Goal: Transaction & Acquisition: Purchase product/service

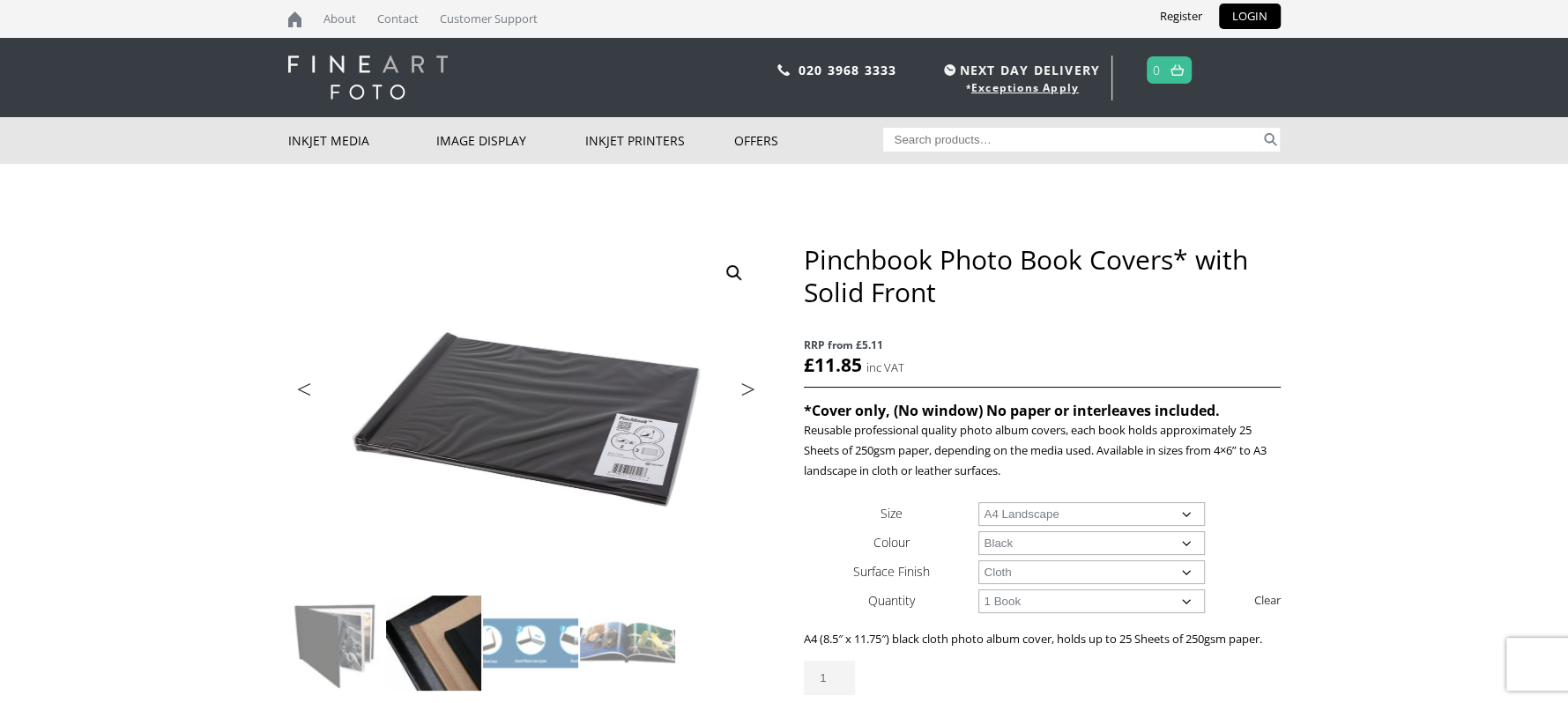
click at [442, 659] on img at bounding box center [433, 643] width 95 height 95
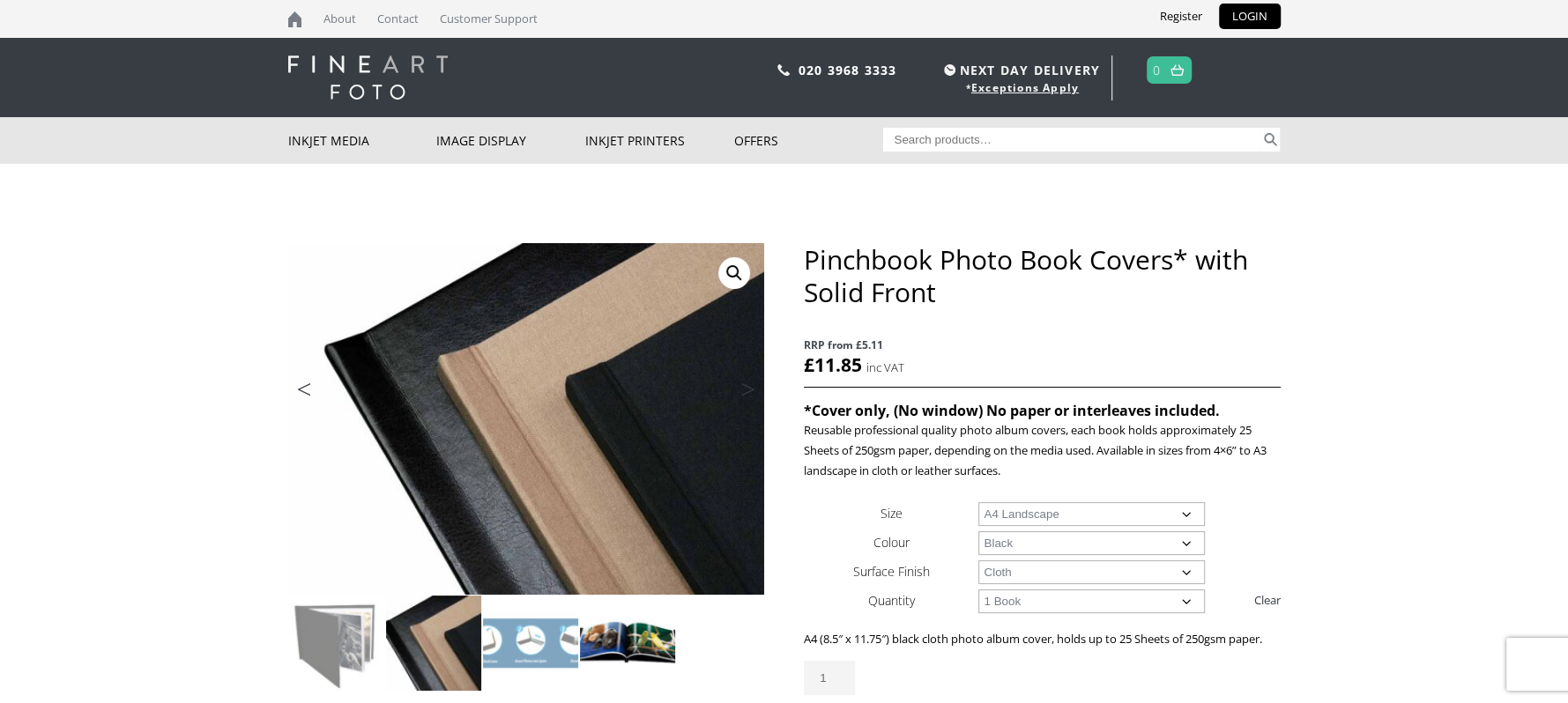
click at [663, 647] on img at bounding box center [627, 643] width 95 height 95
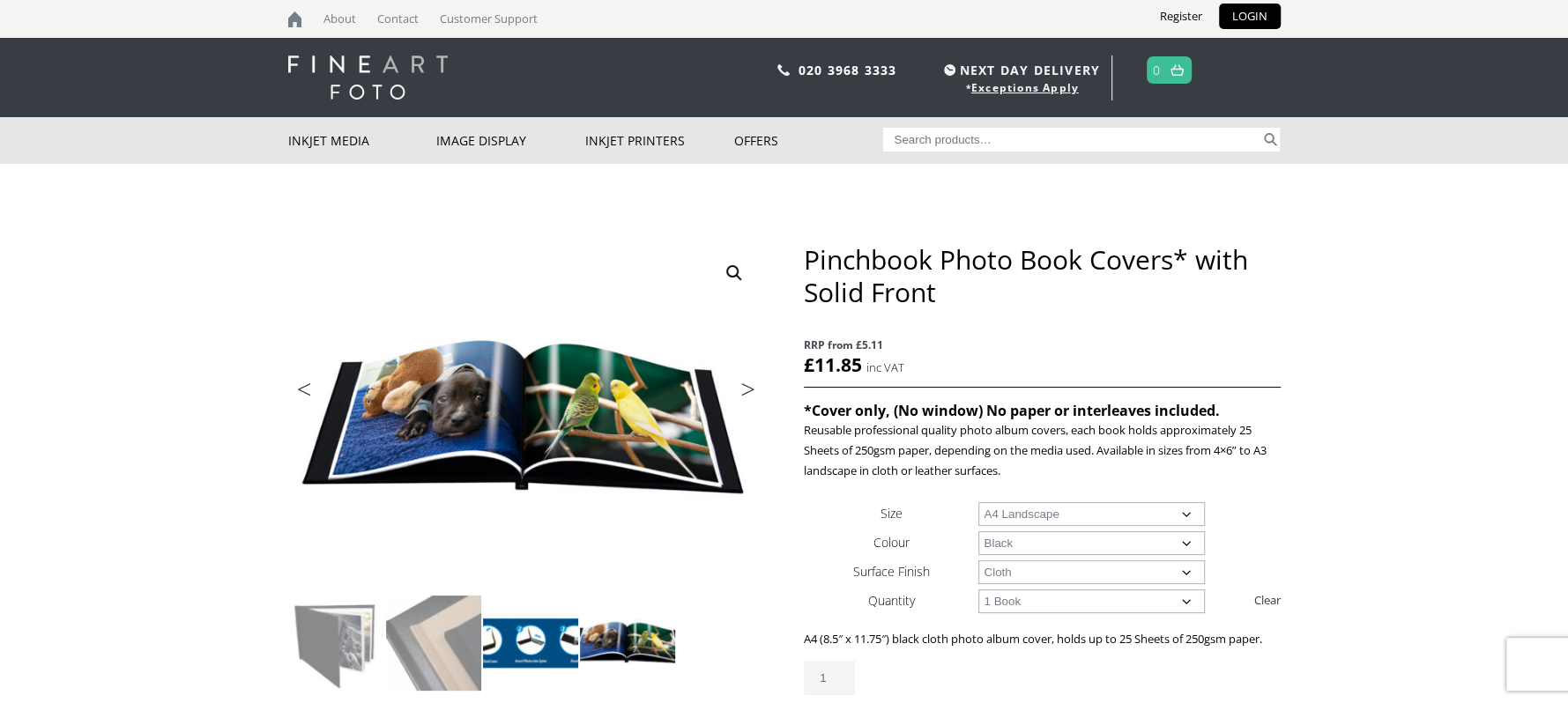
click at [537, 645] on img at bounding box center [530, 643] width 95 height 95
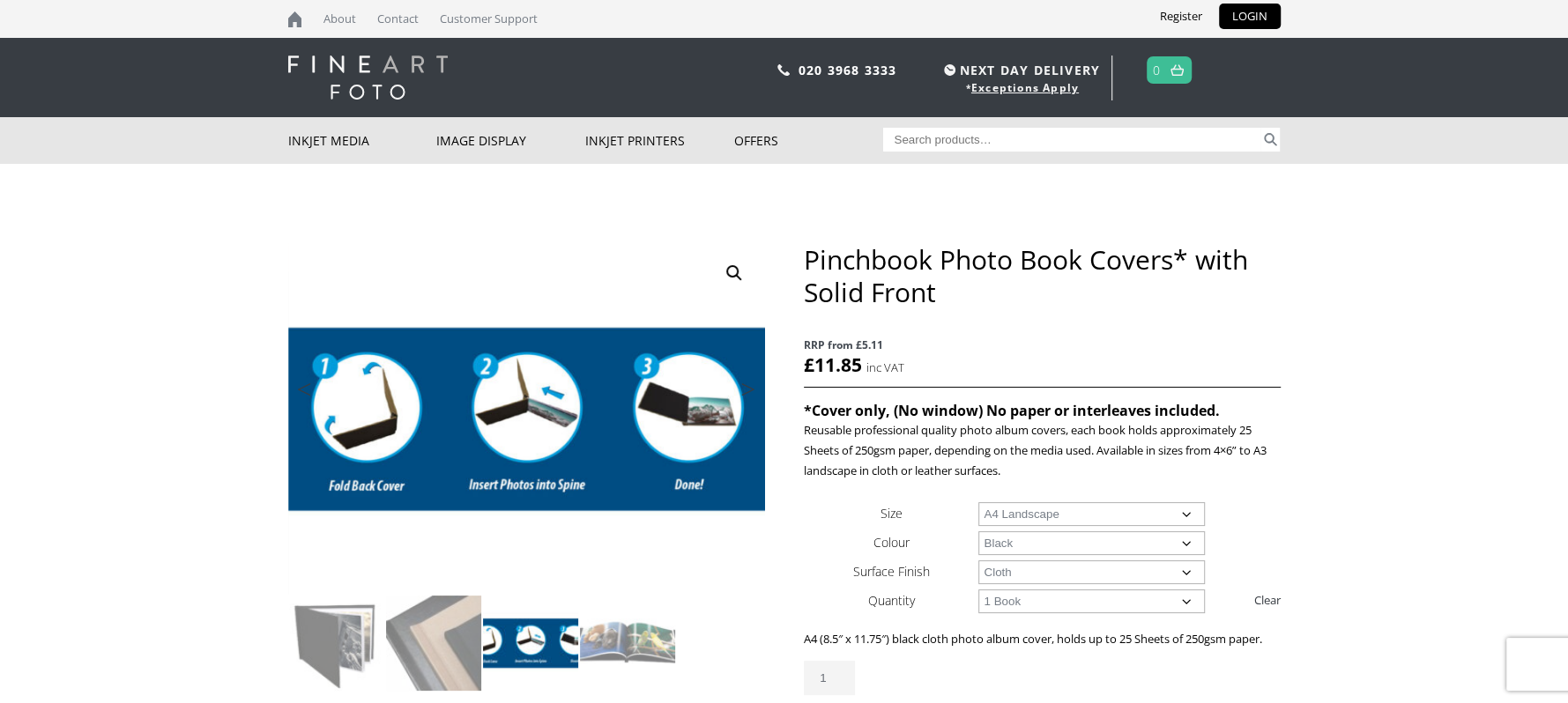
scroll to position [98, 0]
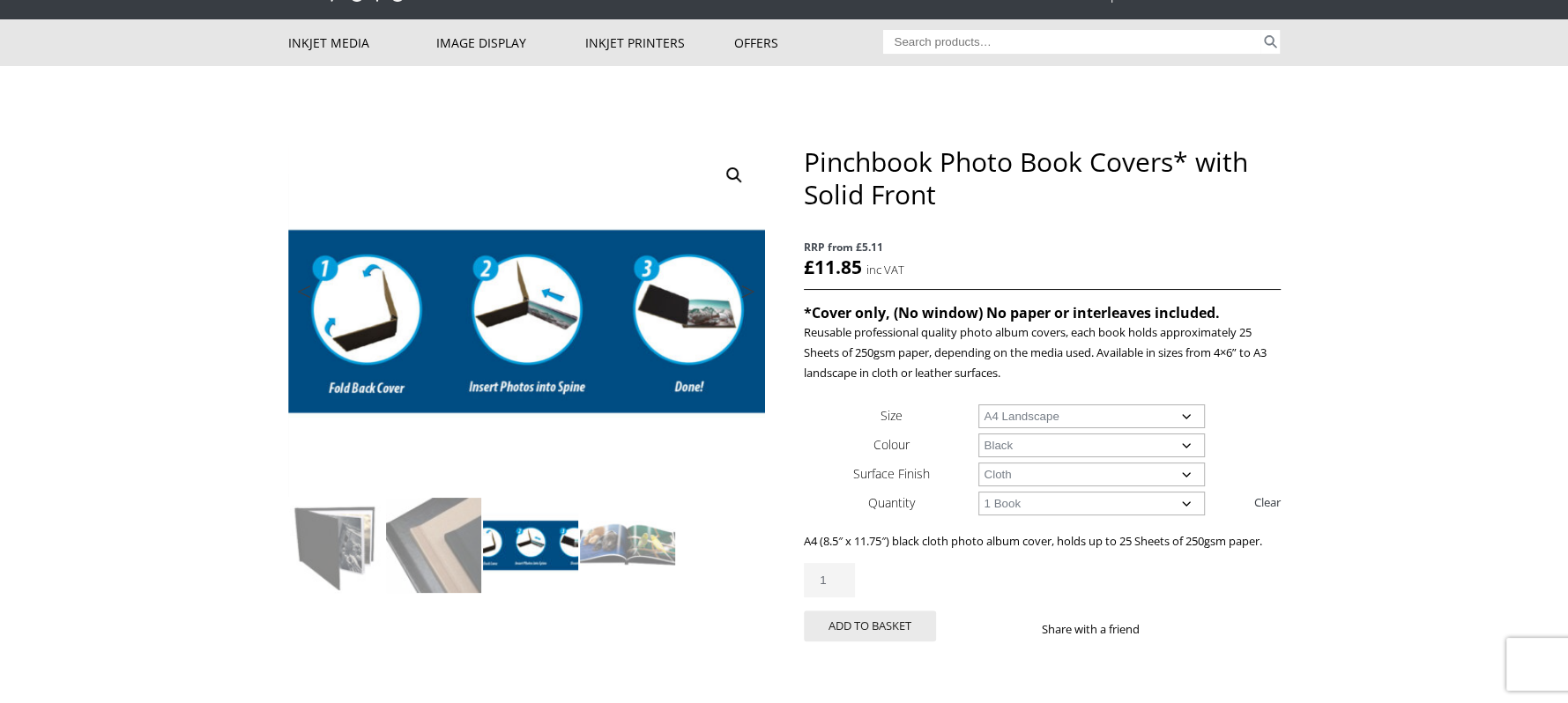
click at [1162, 474] on select "Choose an option Cloth Leather" at bounding box center [1092, 474] width 226 height 24
select select "leather"
click at [978, 462] on select "Choose an option Cloth Leather" at bounding box center [1092, 474] width 226 height 24
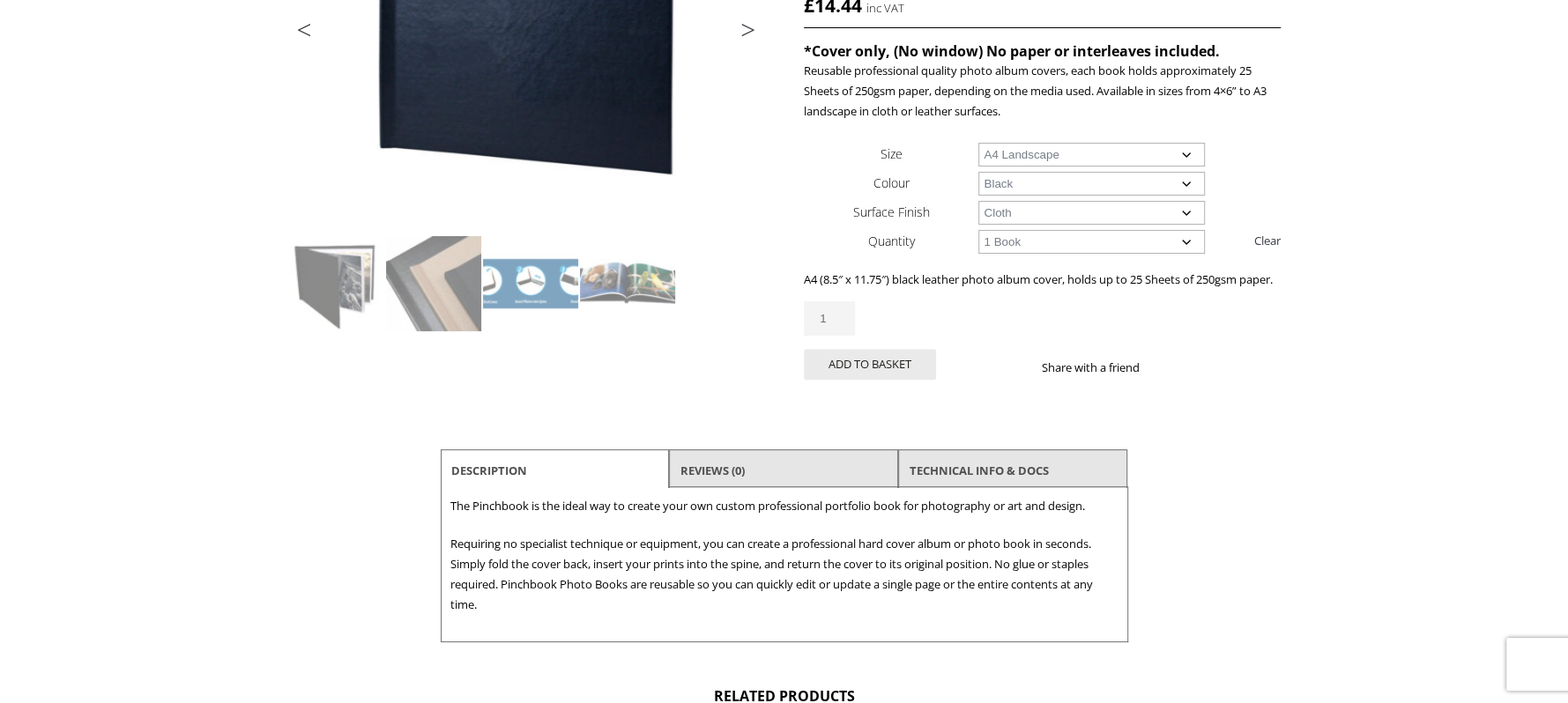
scroll to position [293, 0]
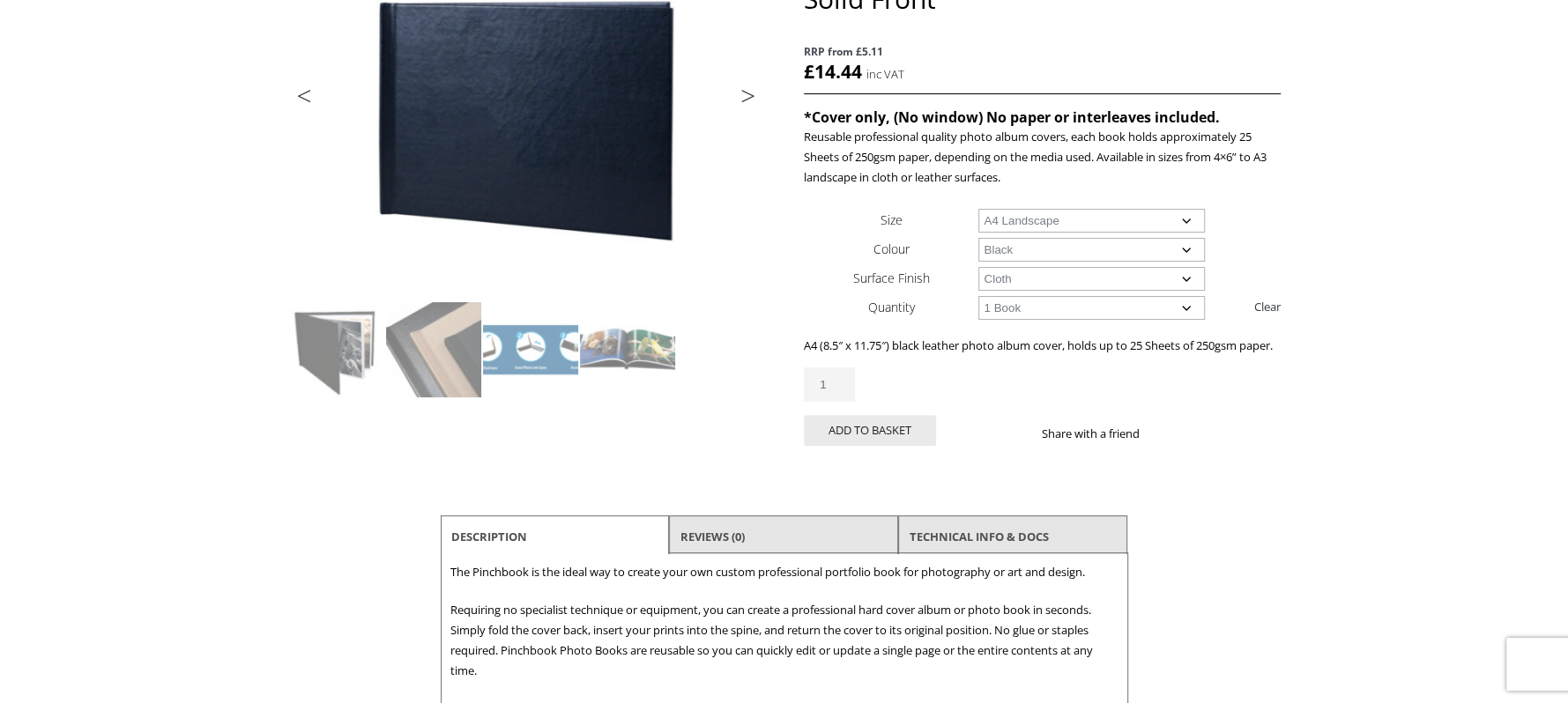
click at [1193, 304] on select "Choose an option 1 Book 5 Books" at bounding box center [1092, 308] width 226 height 24
select select "5-books"
click at [978, 296] on select "Choose an option 1 Book 5 Books" at bounding box center [1092, 308] width 226 height 24
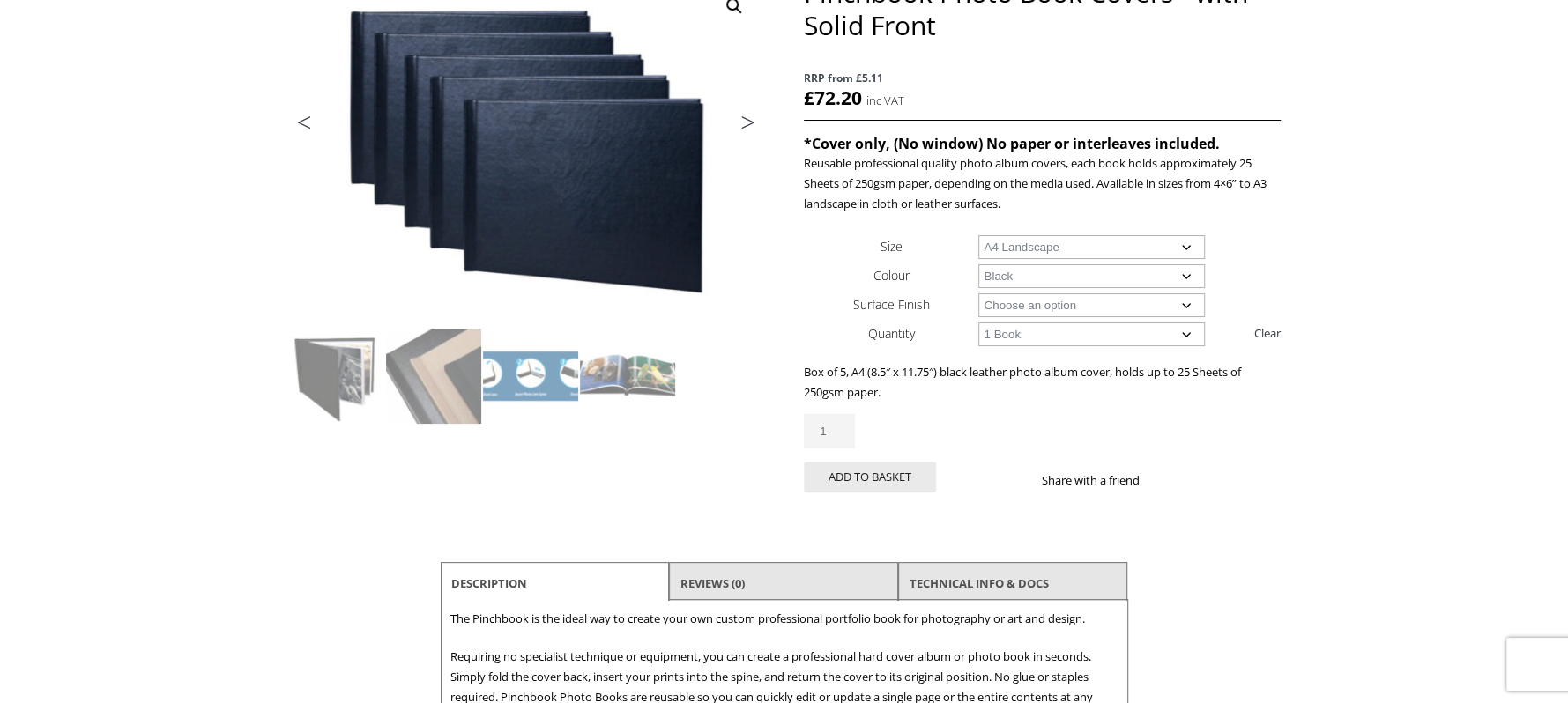
scroll to position [0, 0]
